Goal: Find specific page/section: Find specific page/section

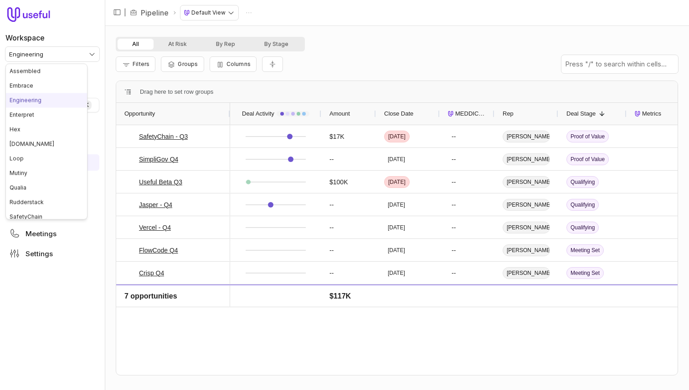
click at [89, 49] on html "Workspace Engineering Quick search... ⌘ K Deals Pipeline Open Opportunities Clo…" at bounding box center [344, 195] width 689 height 390
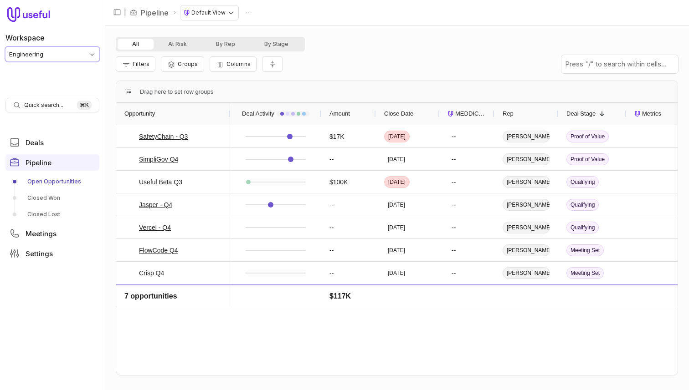
click at [330, 27] on html "Workspace Engineering Quick search... ⌘ K Deals Pipeline Open Opportunities Clo…" at bounding box center [344, 195] width 689 height 390
click at [295, 34] on div "All At Risk By Rep By Stage Filters Groups Columns Drag here to set row groups …" at bounding box center [397, 208] width 584 height 365
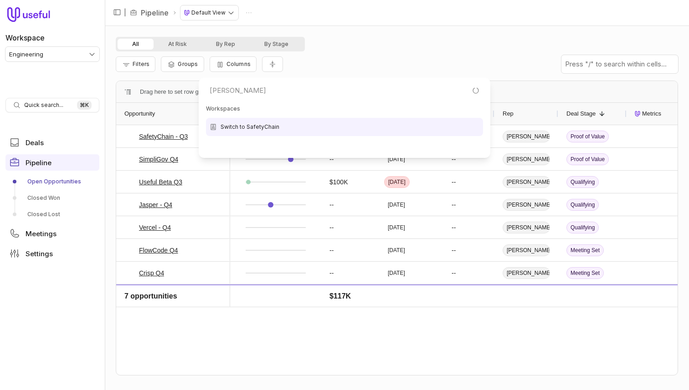
type input "safety"
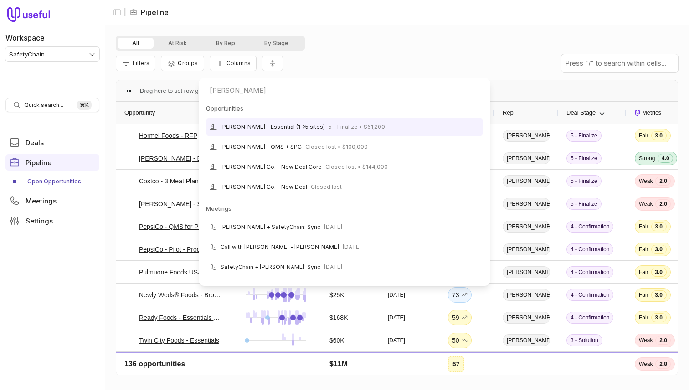
type input "joy cone"
